Goal: Task Accomplishment & Management: Manage account settings

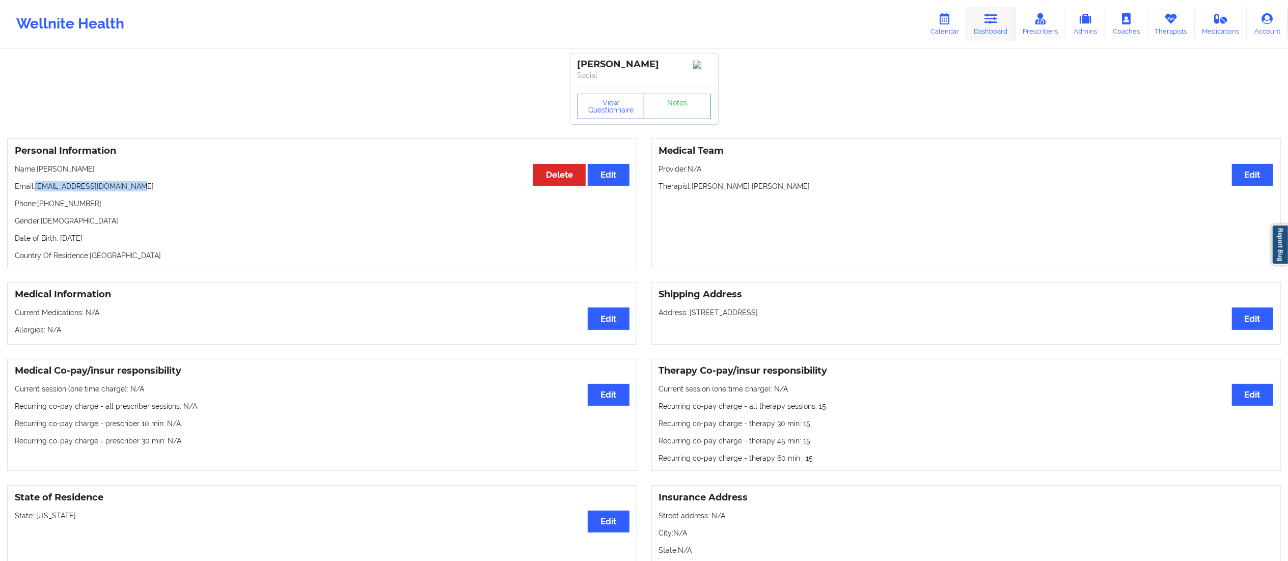
drag, startPoint x: 0, startPoint y: 0, endPoint x: 998, endPoint y: 24, distance: 998.6
click at [998, 24] on link "Dashboard" at bounding box center [991, 24] width 49 height 34
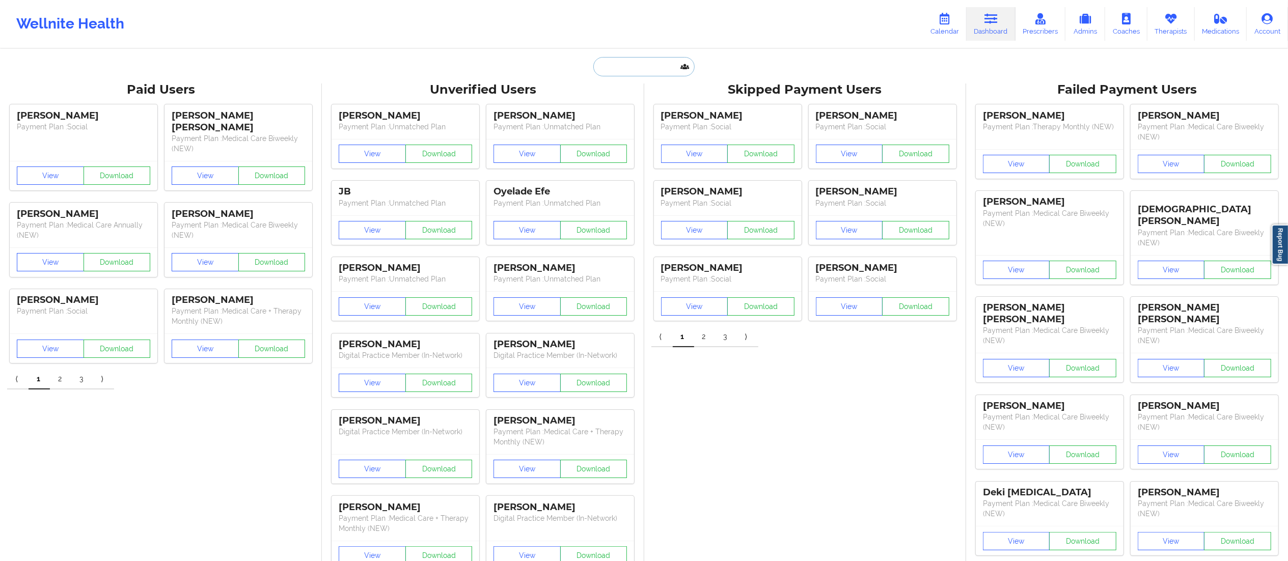
click at [614, 70] on input "text" at bounding box center [643, 66] width 101 height 19
paste input "Kobe Williams"
type input "Kobe Williams"
click at [645, 126] on div "Social" at bounding box center [669, 125] width 137 height 9
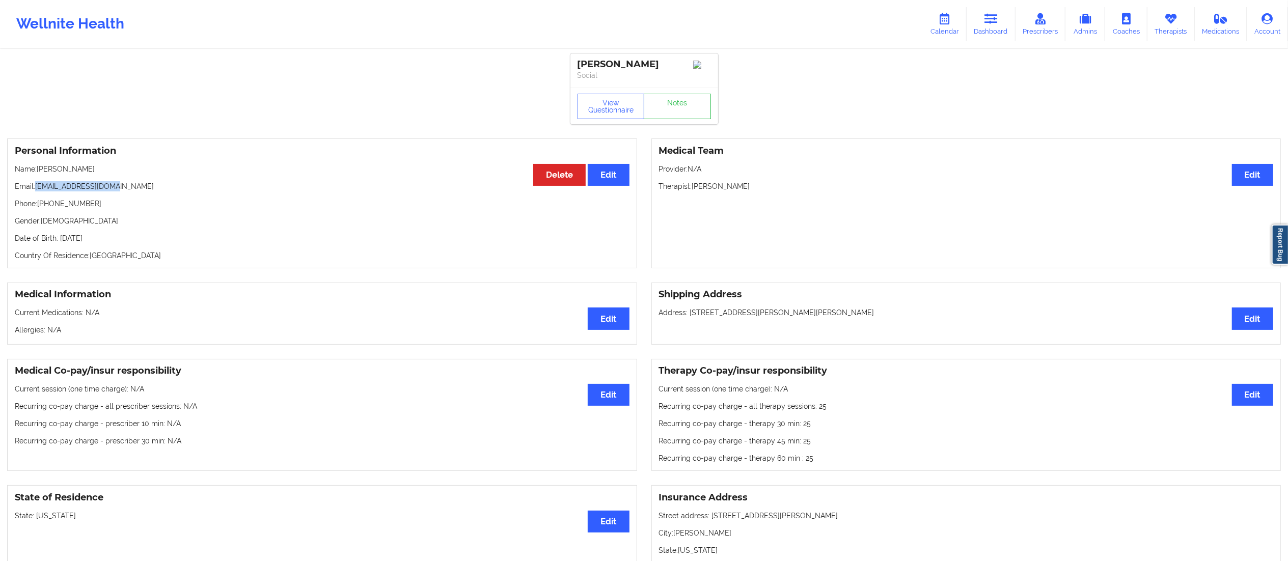
drag, startPoint x: 37, startPoint y: 186, endPoint x: 128, endPoint y: 195, distance: 92.0
click at [128, 192] on p "Email: kwill21297@gmail.com" at bounding box center [322, 186] width 615 height 10
copy p "kwill21297@gmail.com"
click at [1018, 18] on link "Prescribers" at bounding box center [1041, 24] width 50 height 34
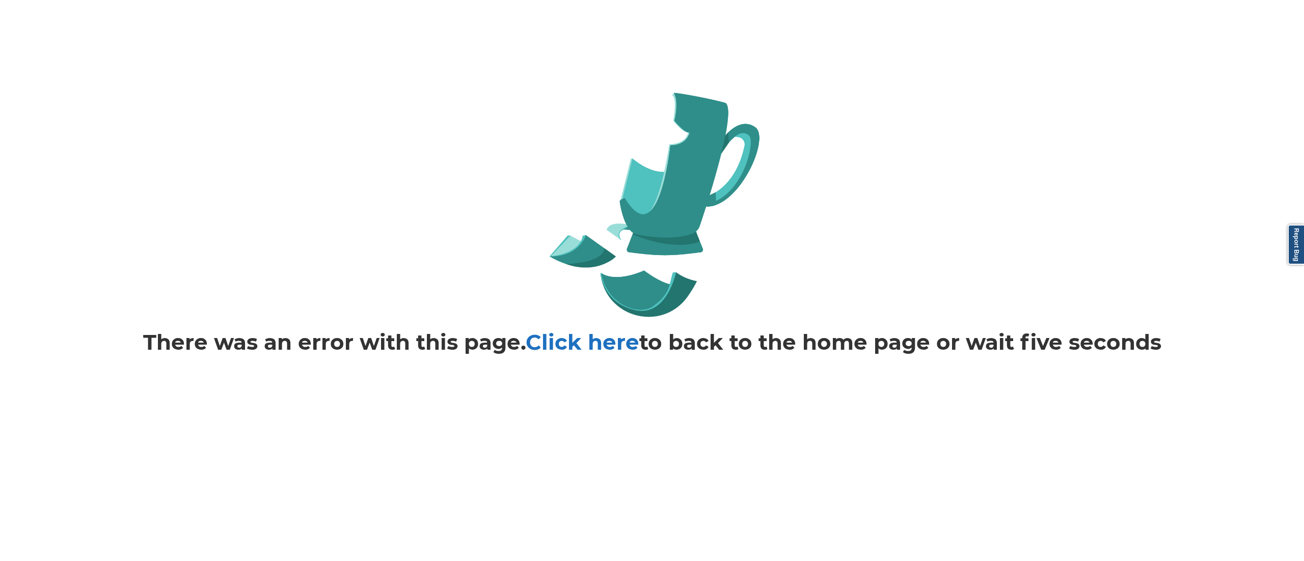
click at [561, 348] on link "Click here" at bounding box center [583, 342] width 114 height 26
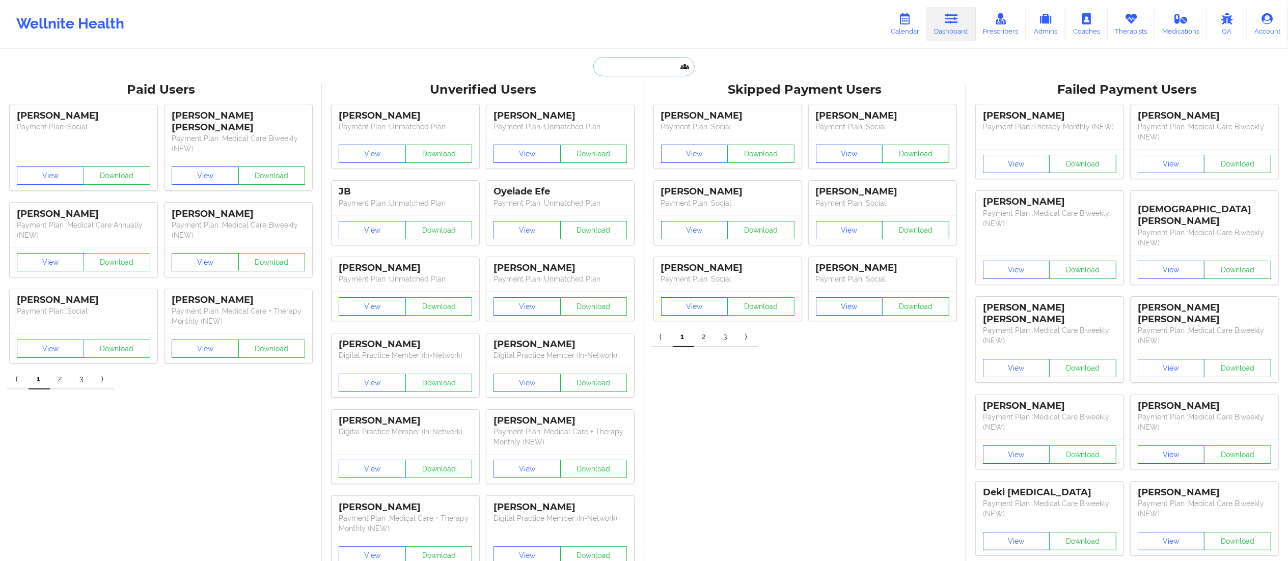
drag, startPoint x: 634, startPoint y: 66, endPoint x: 632, endPoint y: 73, distance: 6.9
click at [632, 73] on input "text" at bounding box center [643, 66] width 101 height 19
paste input "Kobe Williams"
type input "Kobe Williams"
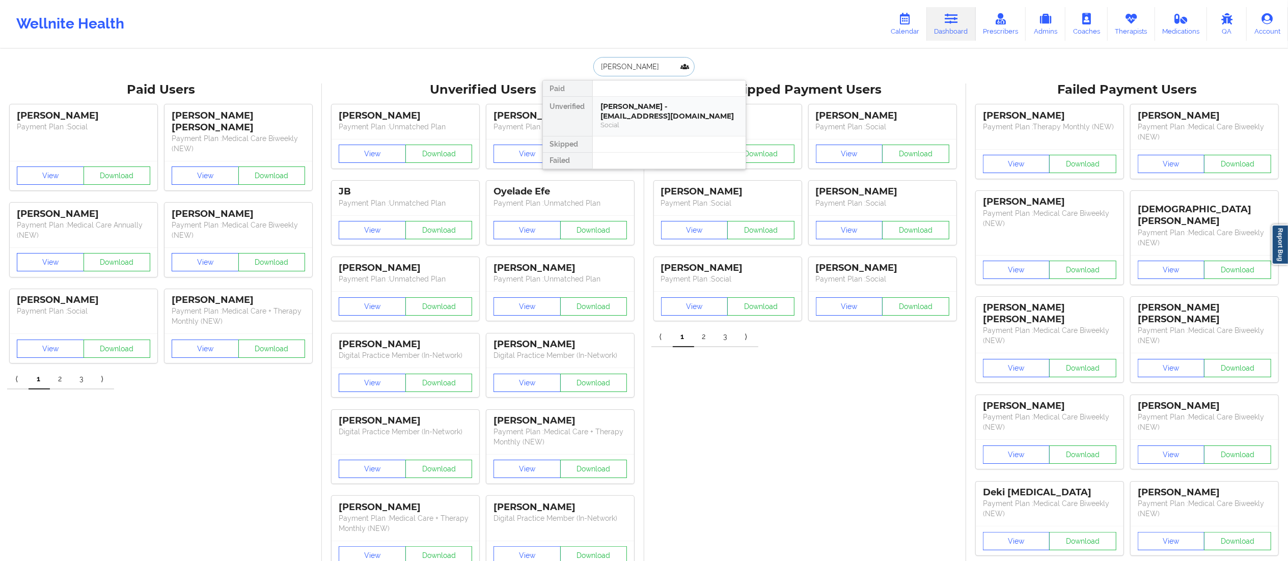
click at [641, 109] on div "Kobe Williams - kwill21297@gmail.com" at bounding box center [669, 111] width 137 height 19
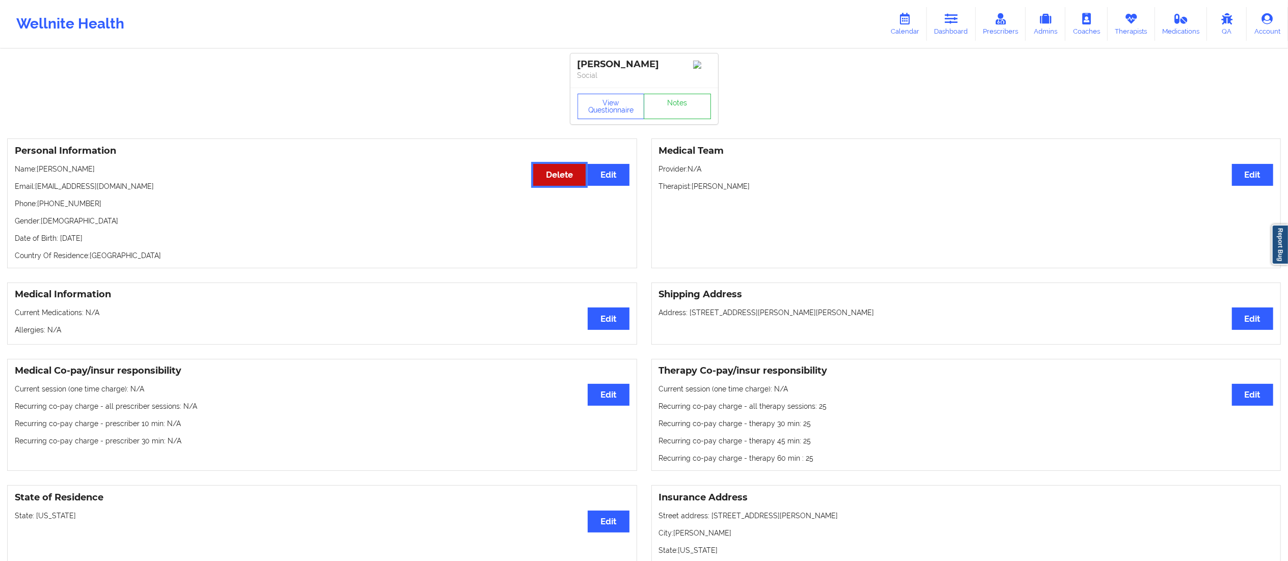
click at [545, 181] on button "Delete" at bounding box center [559, 175] width 52 height 22
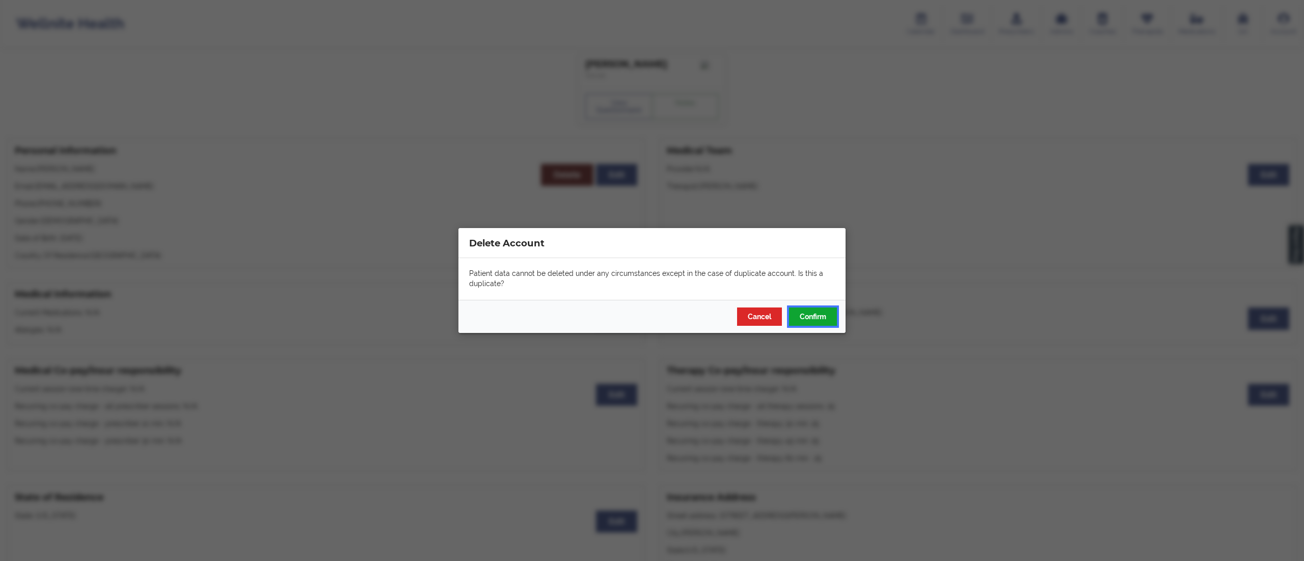
click at [817, 321] on button "Confirm" at bounding box center [813, 317] width 48 height 18
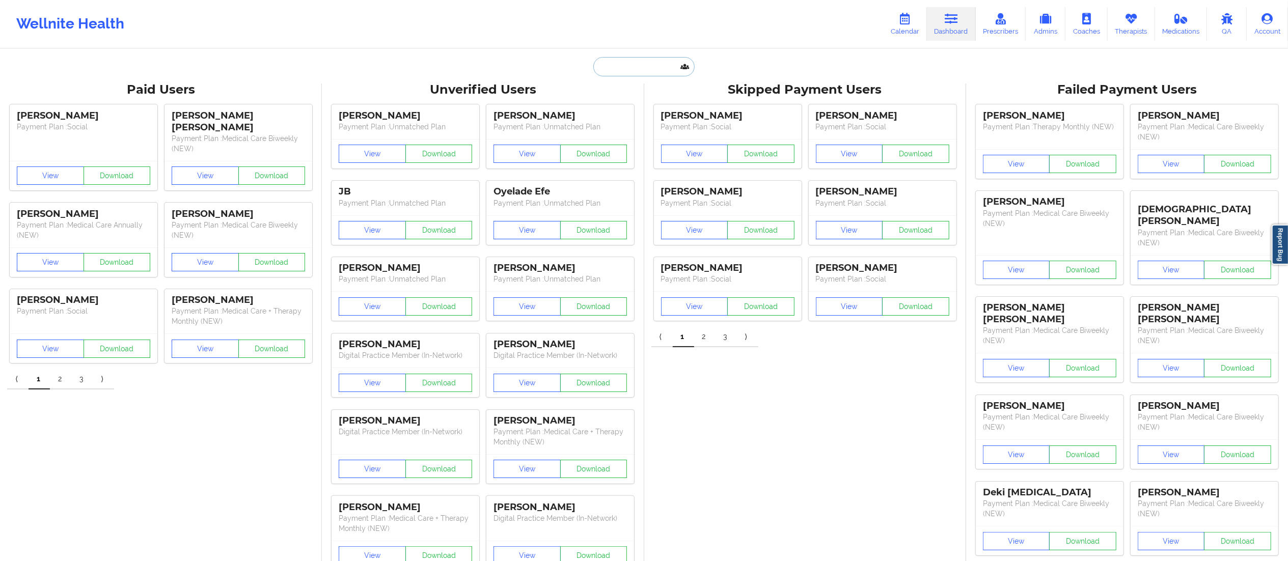
click at [630, 60] on input "text" at bounding box center [643, 66] width 101 height 19
paste input "Kobe Williams"
type input "Kobe Williams"
drag, startPoint x: 595, startPoint y: 63, endPoint x: 583, endPoint y: 63, distance: 12.2
click at [583, 63] on div "Kobe Williams Paid Unverified Skipped Failed" at bounding box center [644, 66] width 204 height 19
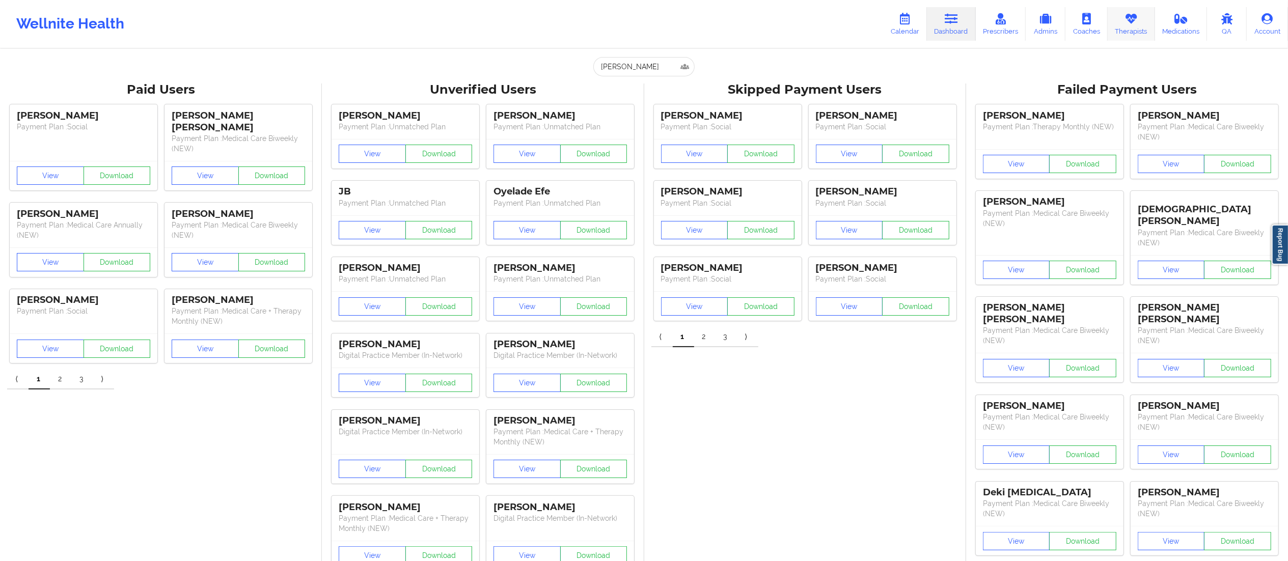
click at [1129, 26] on link "Therapists" at bounding box center [1131, 24] width 47 height 34
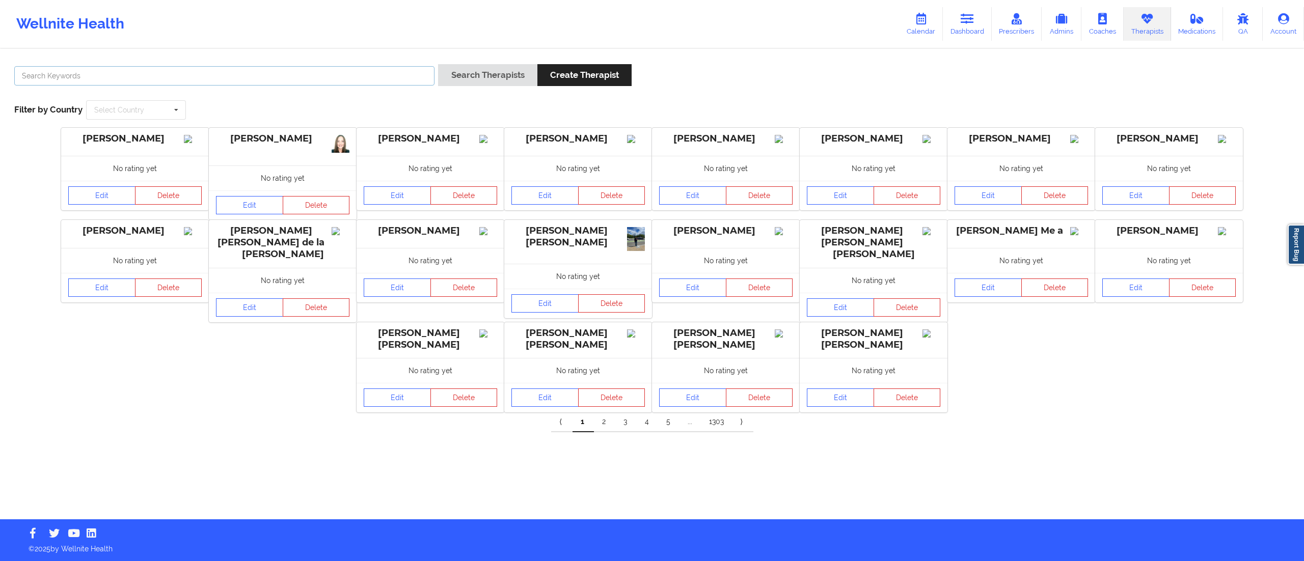
click at [316, 78] on input "text" at bounding box center [224, 75] width 420 height 19
paste input "Tanesha Morgan"
type input "Tanesha Morgan"
click at [487, 71] on button "Search Therapists" at bounding box center [487, 75] width 99 height 22
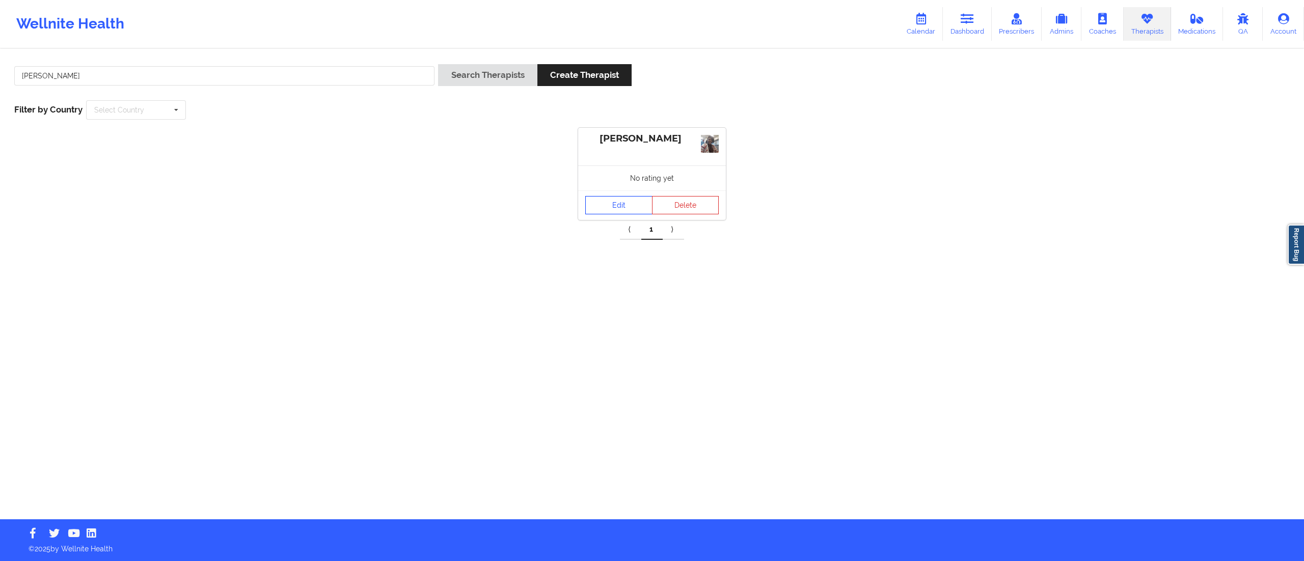
click at [613, 202] on link "Edit" at bounding box center [618, 205] width 67 height 18
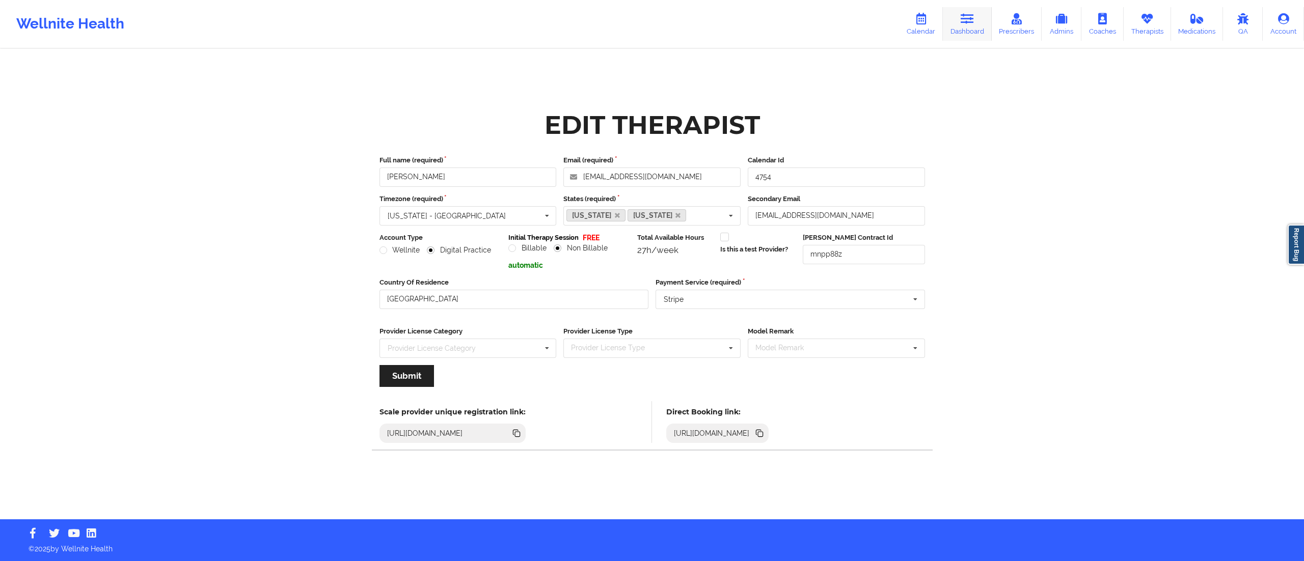
click at [966, 30] on link "Dashboard" at bounding box center [967, 24] width 49 height 34
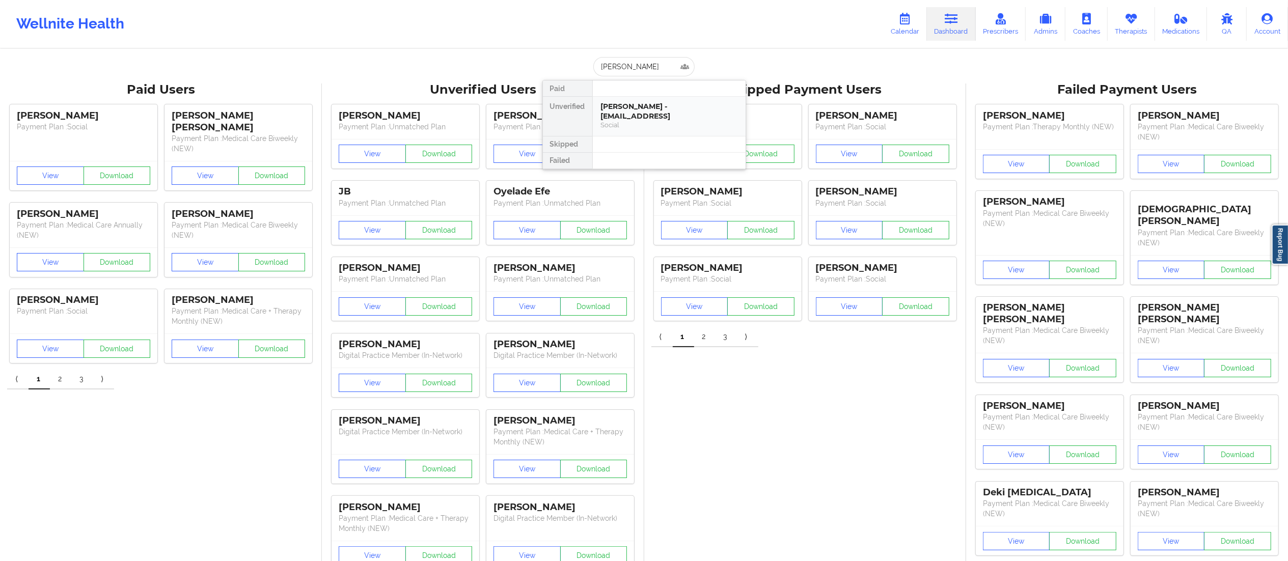
click at [641, 114] on div "[PERSON_NAME] - [EMAIL_ADDRESS]" at bounding box center [669, 111] width 137 height 19
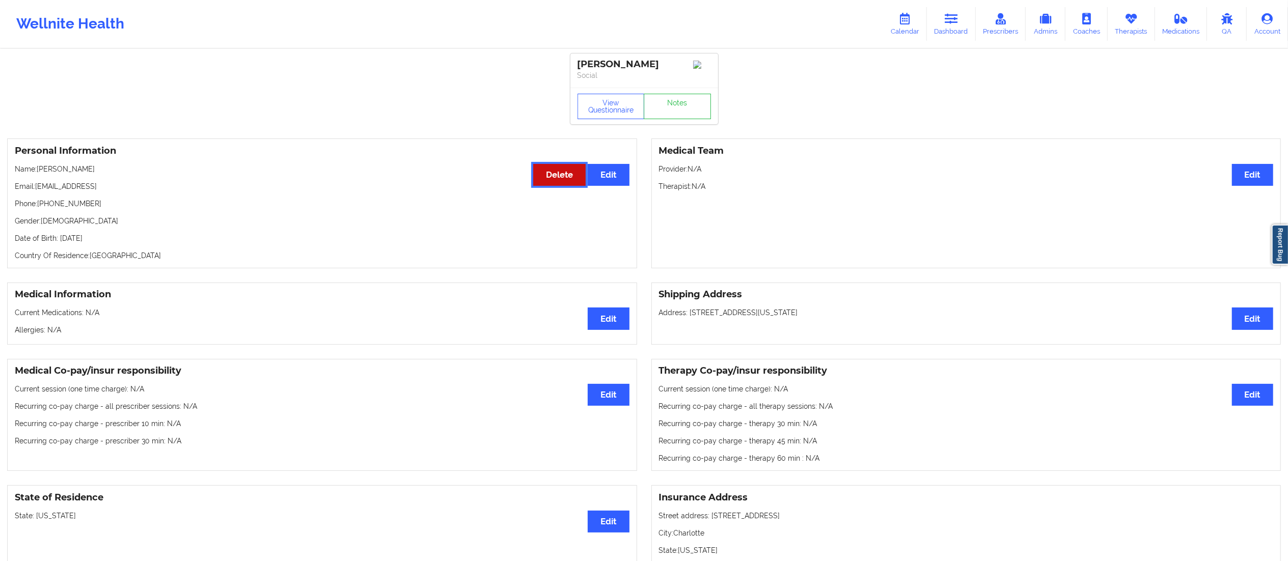
click at [559, 179] on button "Delete" at bounding box center [559, 175] width 52 height 22
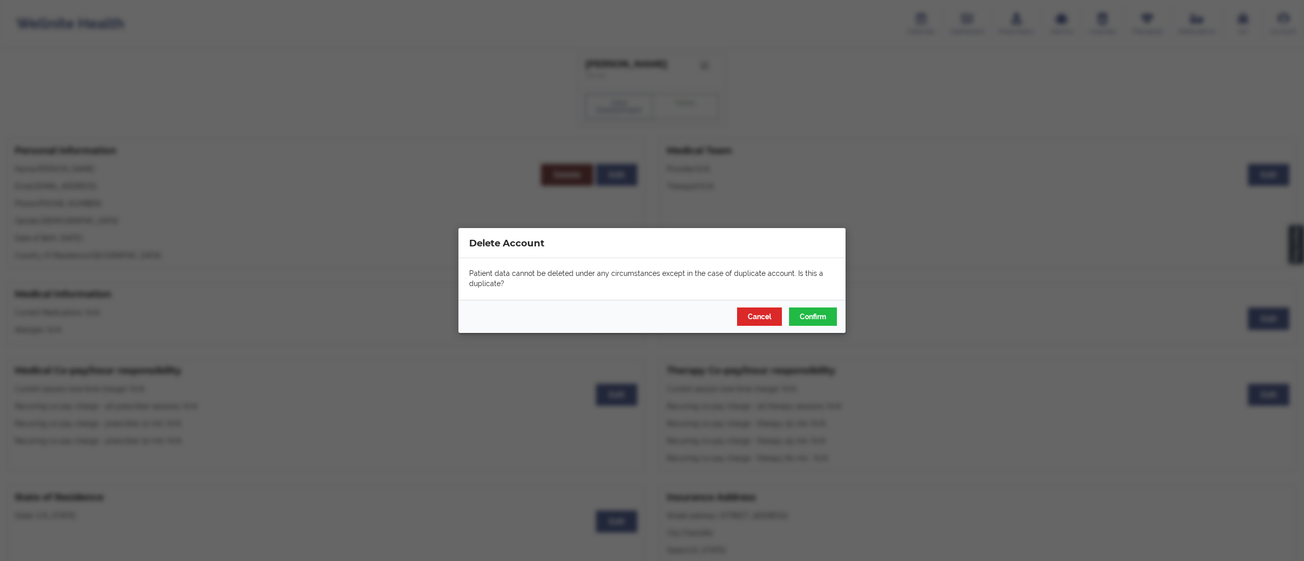
click at [331, 236] on div "Delete Account Patient data cannot be deleted under any circumstances except in…" at bounding box center [652, 280] width 1304 height 561
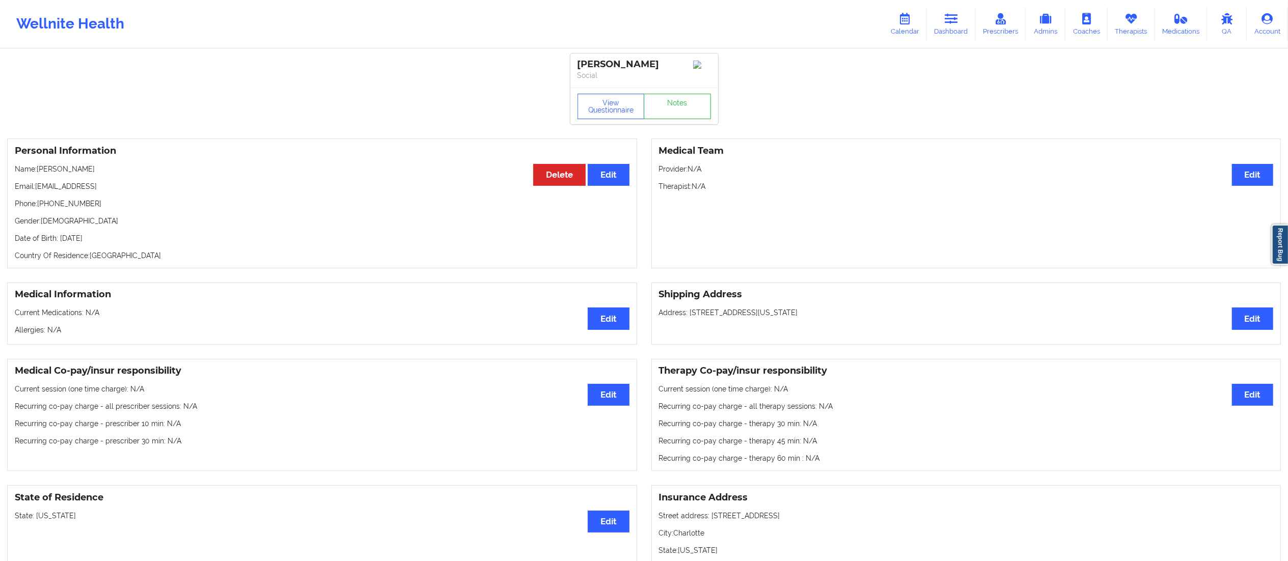
click at [94, 543] on div "State of Residence Edit State: [US_STATE]" at bounding box center [322, 532] width 630 height 95
click at [612, 109] on button "View Questionnaire" at bounding box center [611, 106] width 67 height 25
click at [956, 29] on link "Dashboard" at bounding box center [951, 24] width 49 height 34
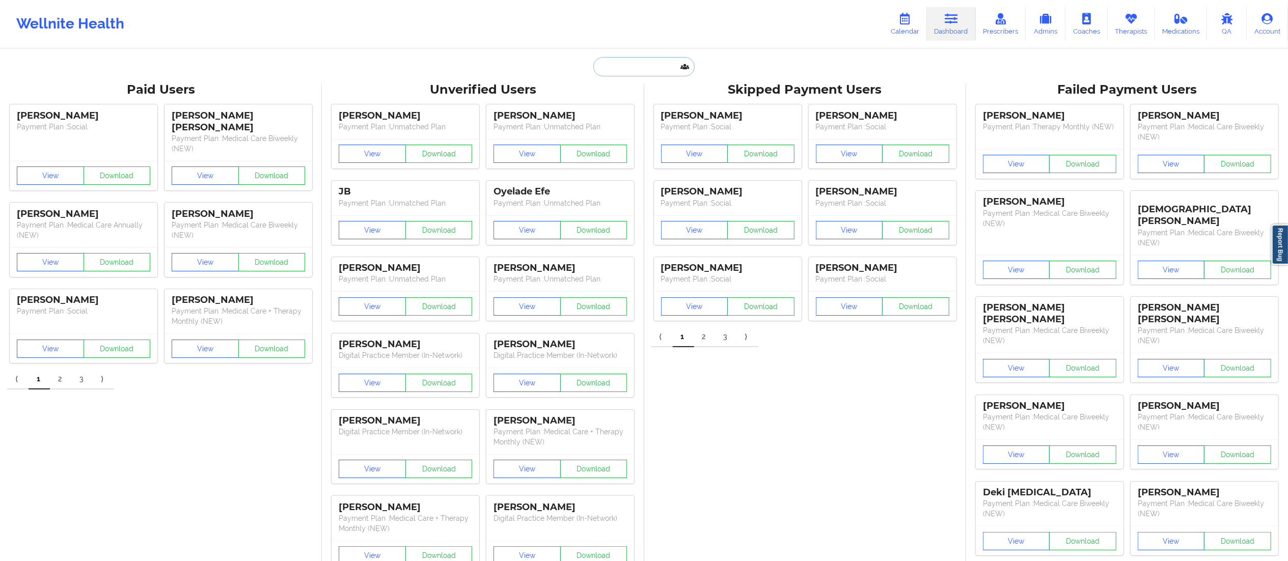
click at [645, 57] on input "text" at bounding box center [643, 66] width 101 height 19
paste input "[PERSON_NAME]"
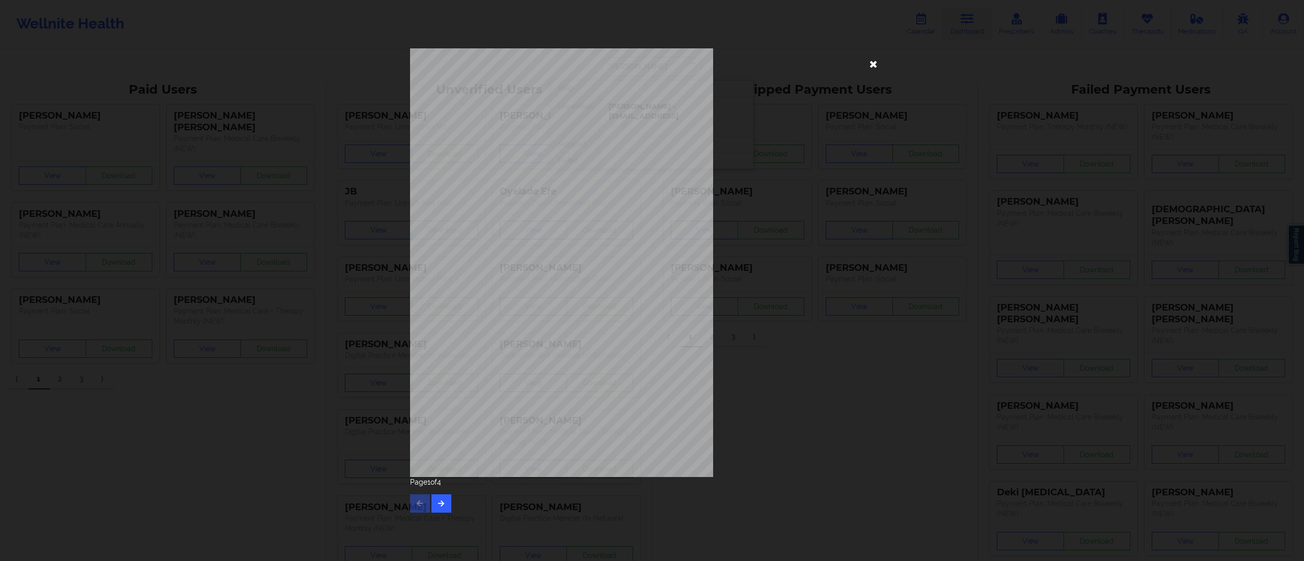
type input "[PERSON_NAME]"
click at [877, 65] on icon at bounding box center [873, 64] width 16 height 16
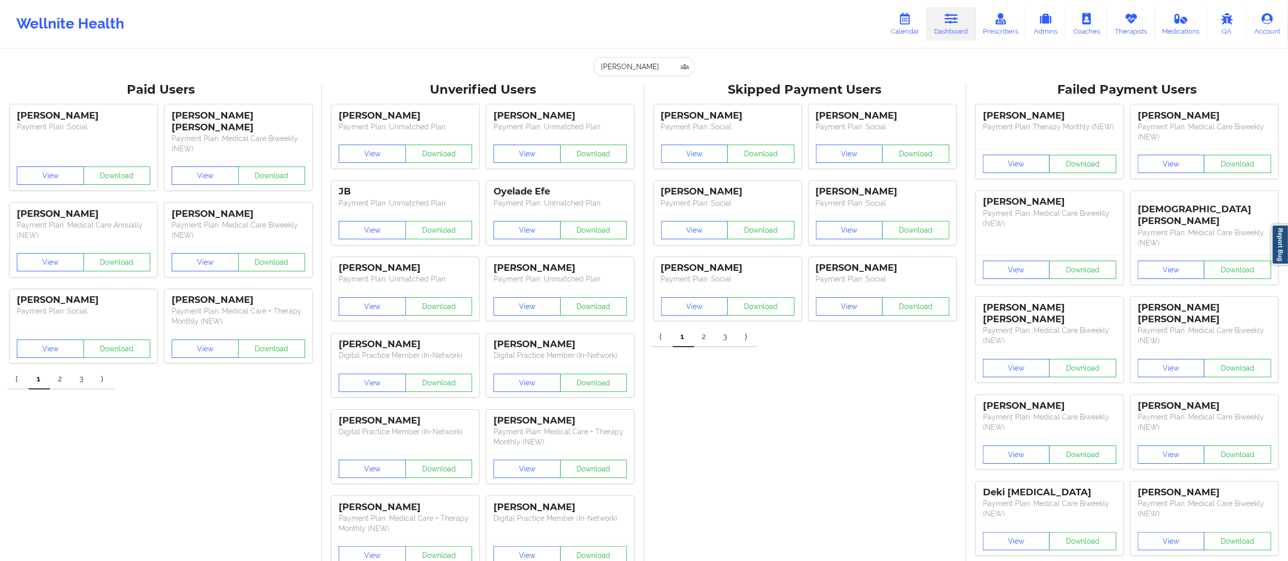
click at [958, 18] on icon at bounding box center [951, 18] width 13 height 11
click at [625, 72] on input "[PERSON_NAME]" at bounding box center [643, 66] width 101 height 19
click at [657, 75] on input "[PERSON_NAME]" at bounding box center [643, 66] width 101 height 19
click at [643, 116] on div "[PERSON_NAME] - [EMAIL_ADDRESS]" at bounding box center [669, 111] width 137 height 19
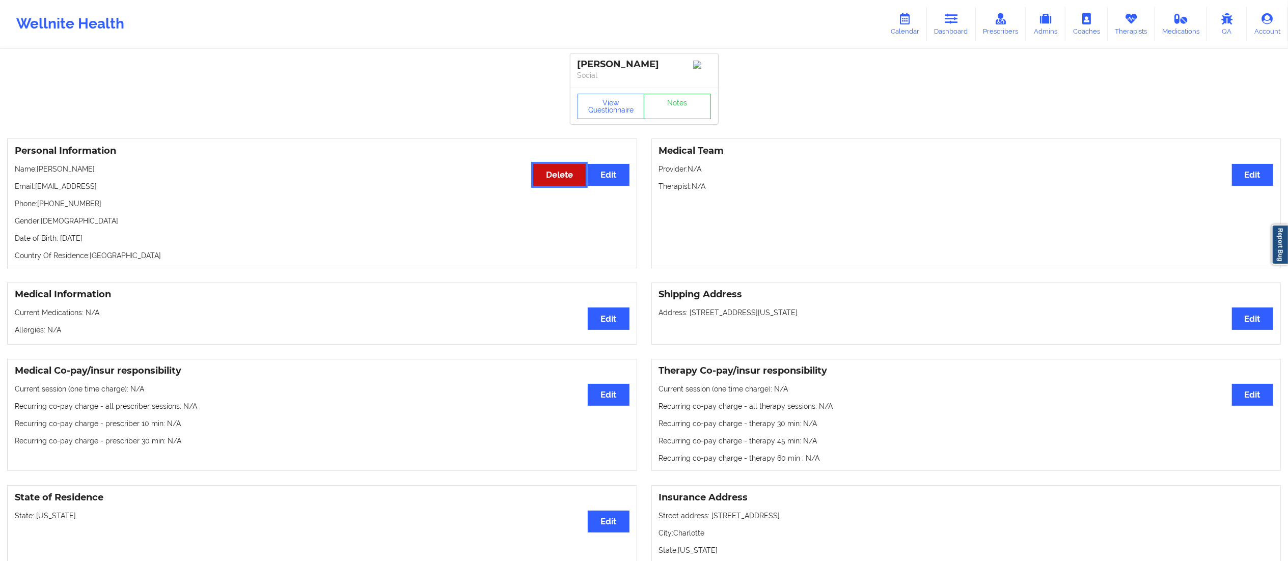
click at [553, 181] on button "Delete" at bounding box center [559, 175] width 52 height 22
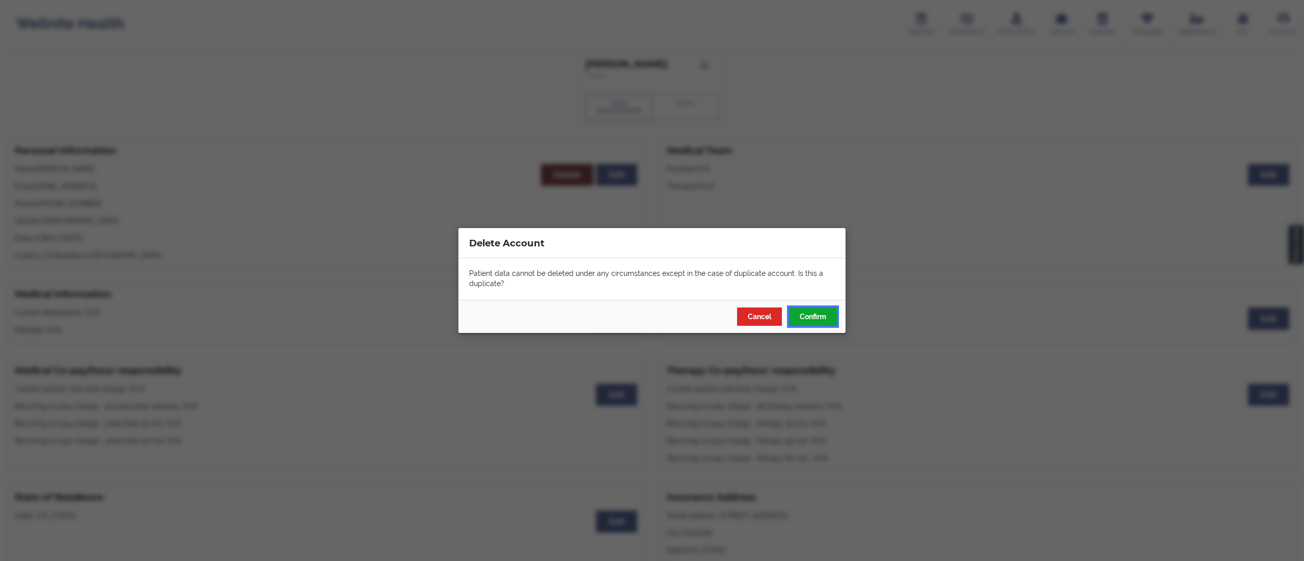
click at [813, 315] on button "Confirm" at bounding box center [813, 317] width 48 height 18
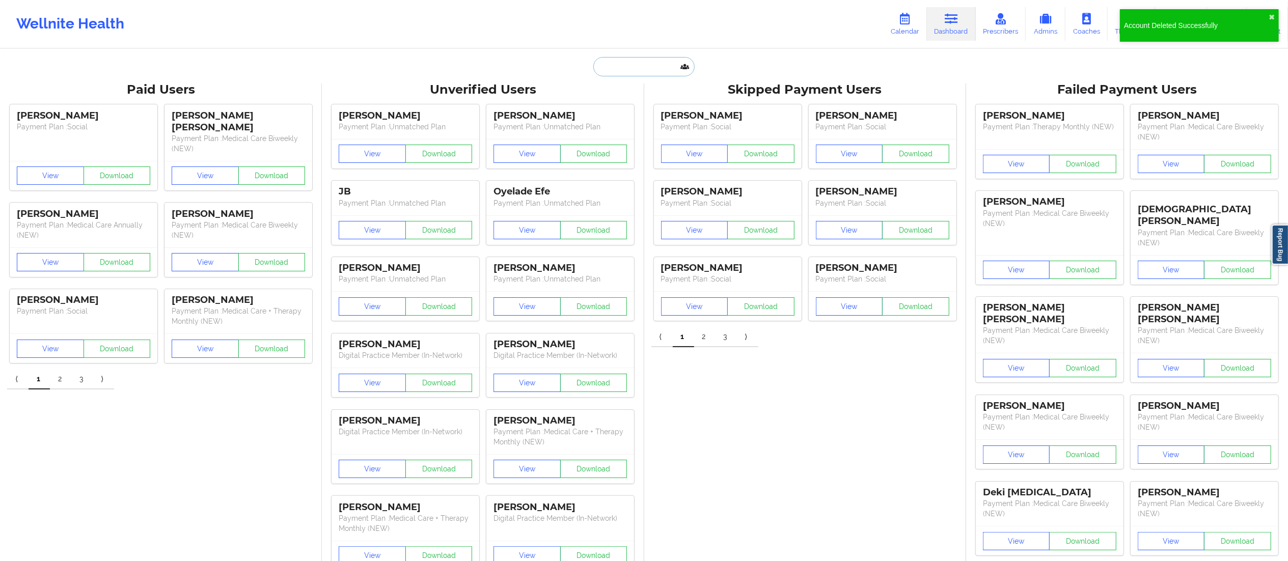
click at [616, 62] on input "text" at bounding box center [643, 66] width 101 height 19
paste input "[PERSON_NAME]"
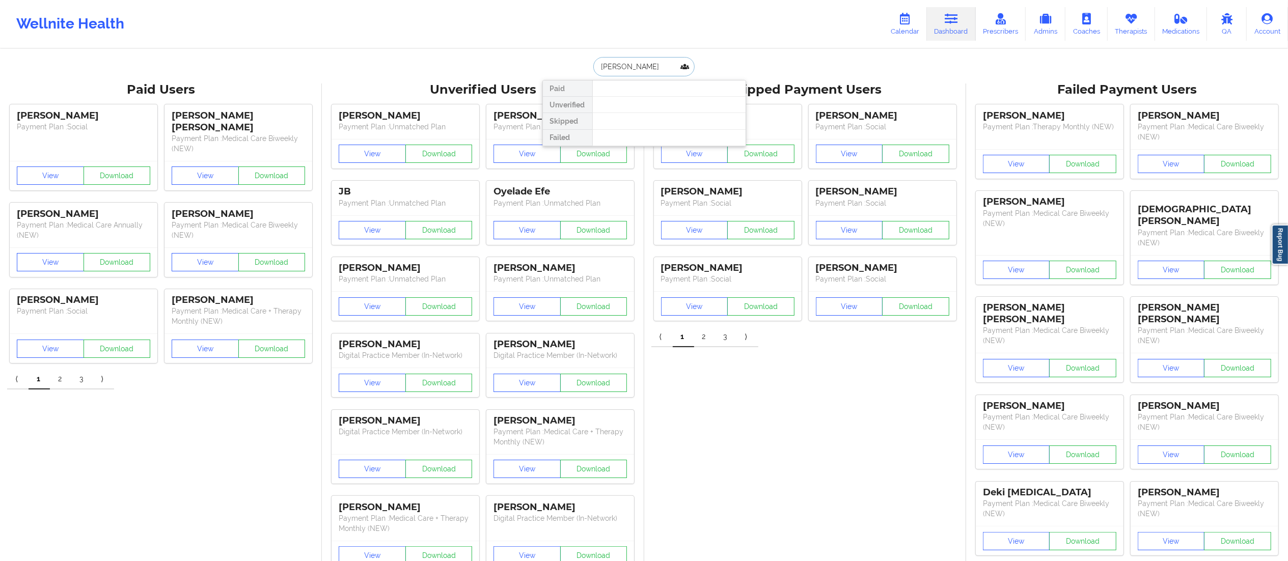
type input "[PERSON_NAME]"
